Goal: Task Accomplishment & Management: Manage account settings

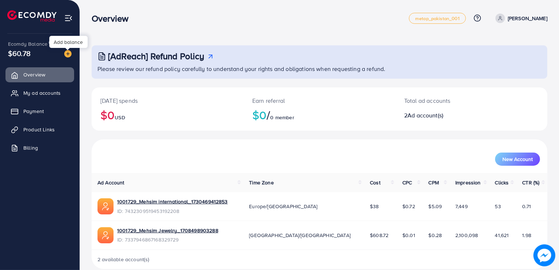
click at [69, 54] on img at bounding box center [67, 53] width 7 height 7
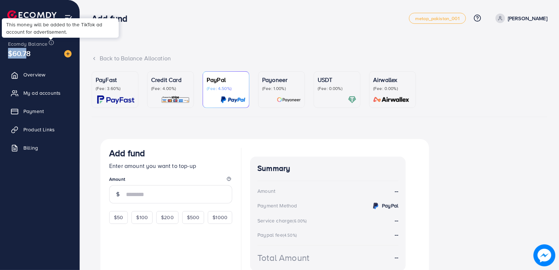
drag, startPoint x: 23, startPoint y: 50, endPoint x: 51, endPoint y: 41, distance: 29.5
click at [51, 41] on div "Ecomdy Balance $60.78" at bounding box center [40, 49] width 68 height 31
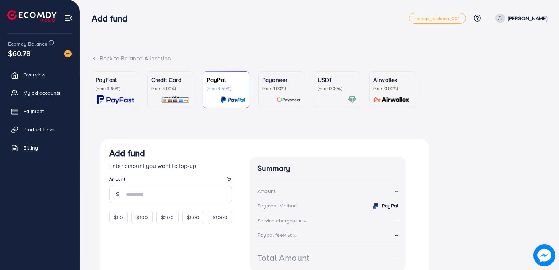
click at [260, 131] on div "PayFast (Fee: 3.60%) Credit Card (Fee: 4.00%) PayPal (Fee: 4.50%) Payoneer (Fee…" at bounding box center [320, 182] width 456 height 223
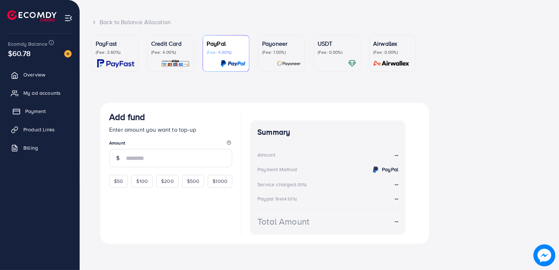
click at [44, 109] on span "Payment" at bounding box center [35, 110] width 20 height 7
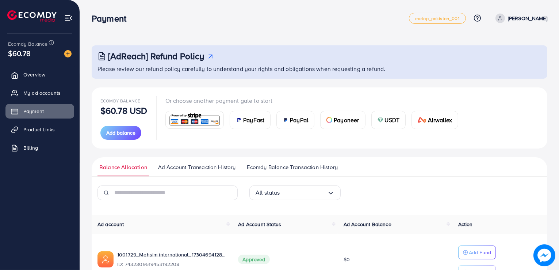
click at [194, 166] on span "Ad Account Transaction History" at bounding box center [197, 167] width 78 height 8
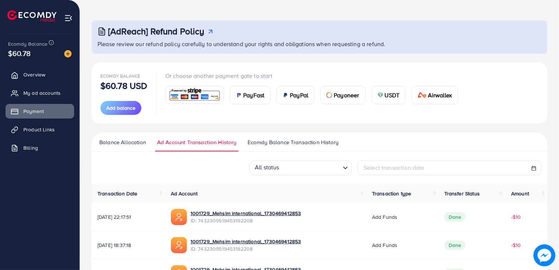
scroll to position [8, 0]
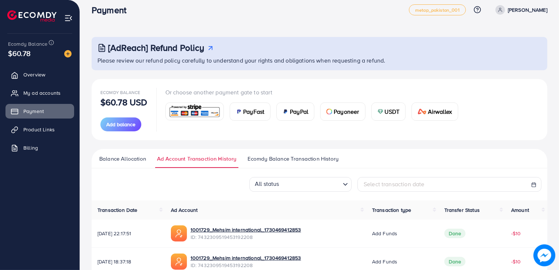
click at [251, 157] on span "Ecomdy Balance Transaction History" at bounding box center [293, 159] width 91 height 8
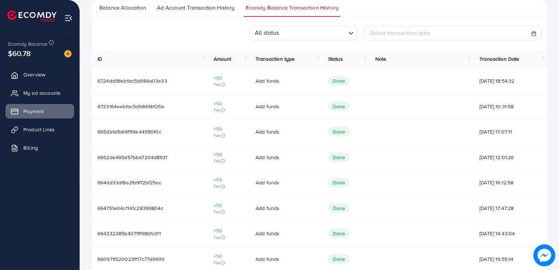
scroll to position [162, 0]
